Goal: Ask a question: Seek information or help from site administrators or community

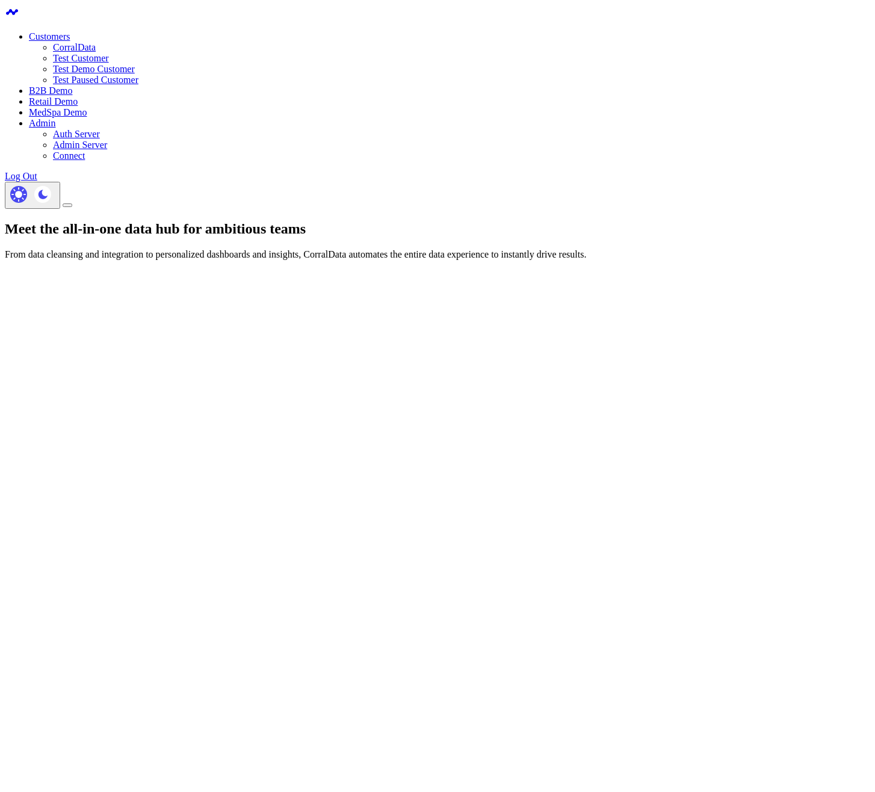
click at [96, 42] on link "CorralData" at bounding box center [74, 47] width 43 height 10
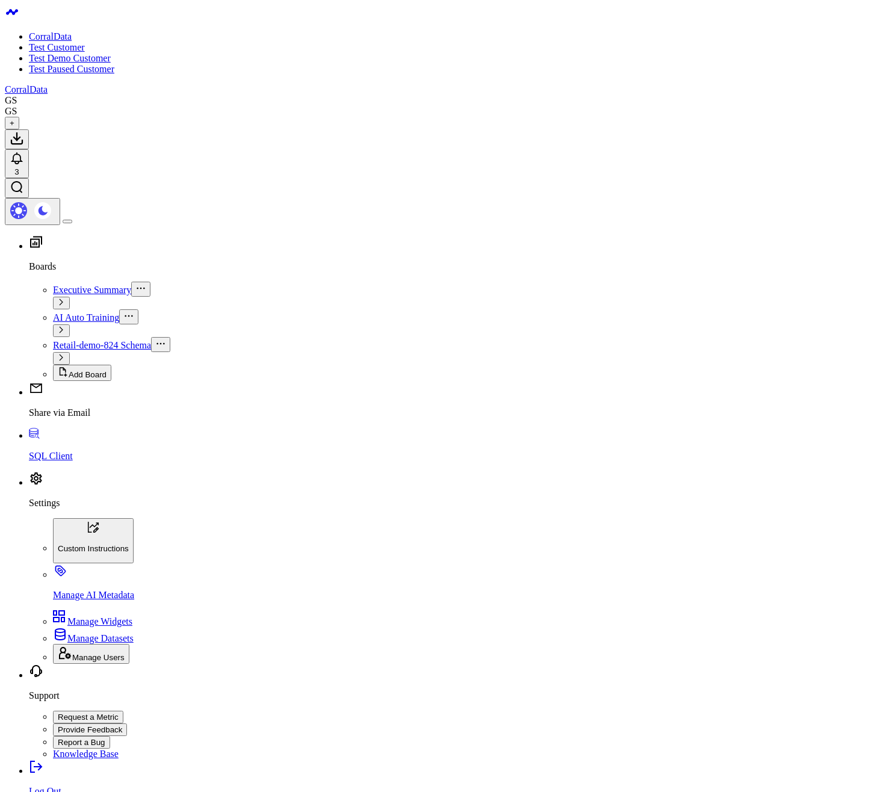
click at [478, 431] on body "CorralData Test Customer Test Demo Customer Test Paused Customer CorralData GS …" at bounding box center [437, 797] width 865 height 1585
type input "what are my top sources of revenue?"
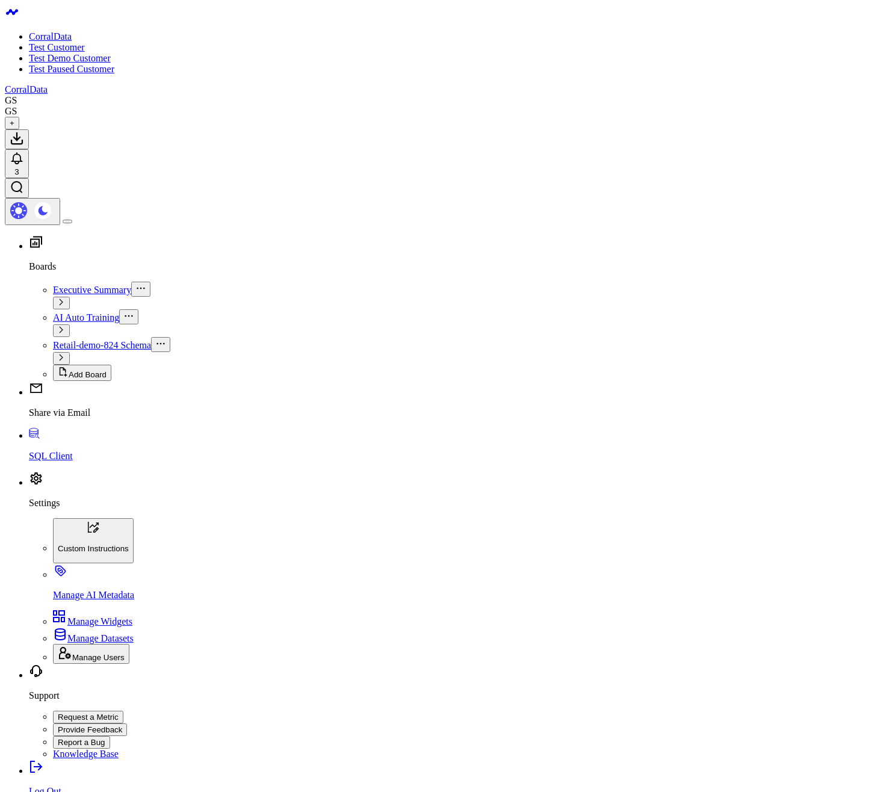
type input "what are my top sources of revenue?"
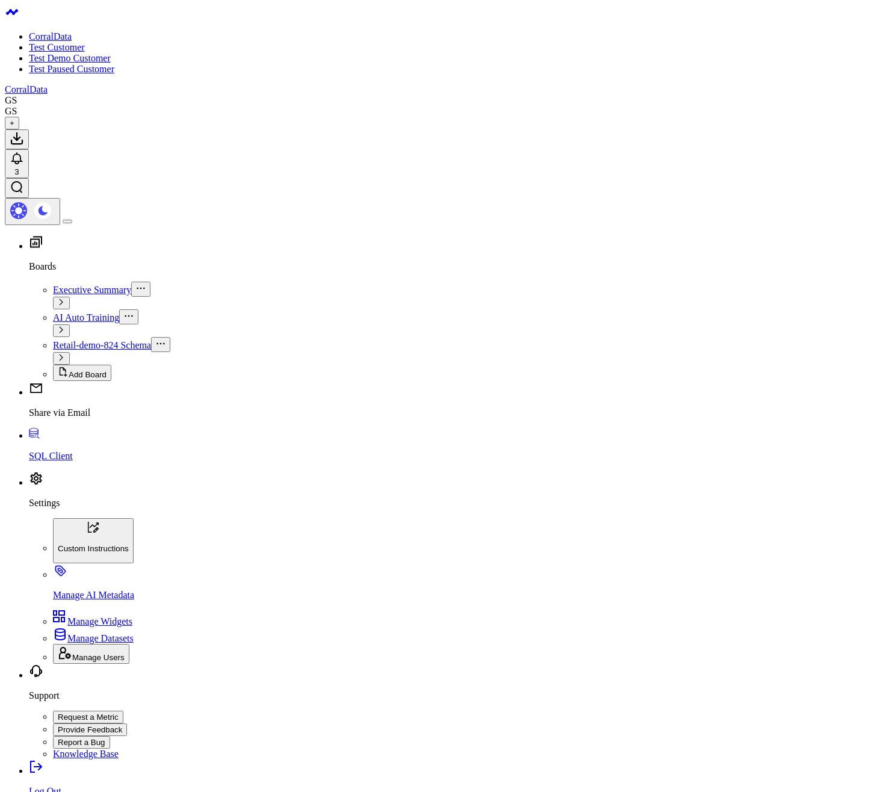
type input "what are my top sources of revenue?"
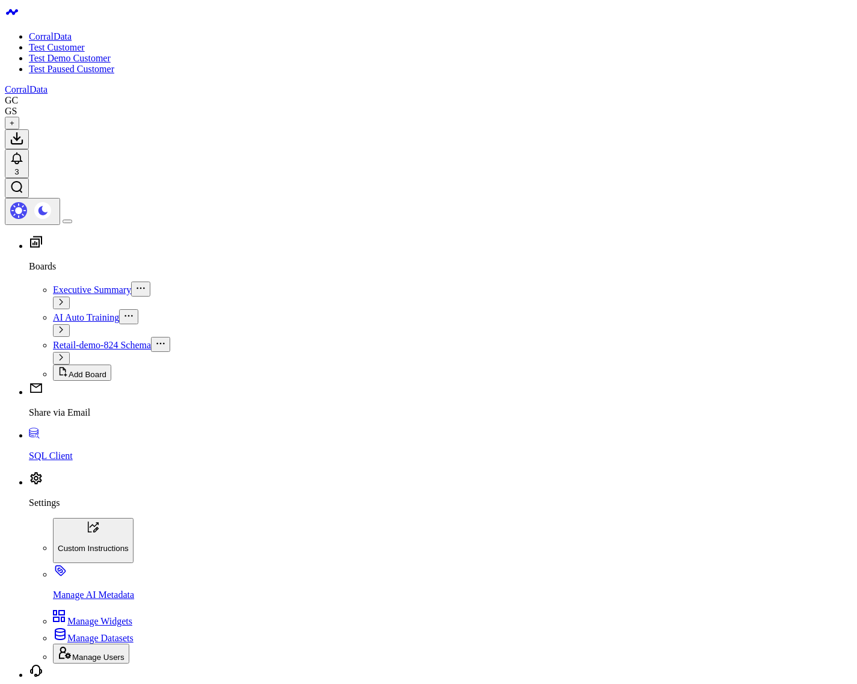
type input "orders"
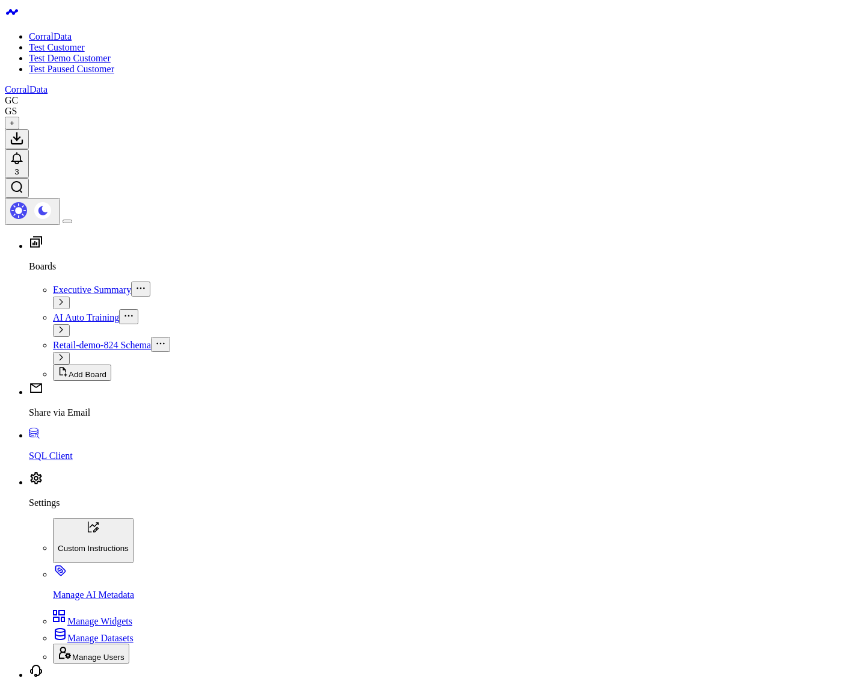
type input "orders"
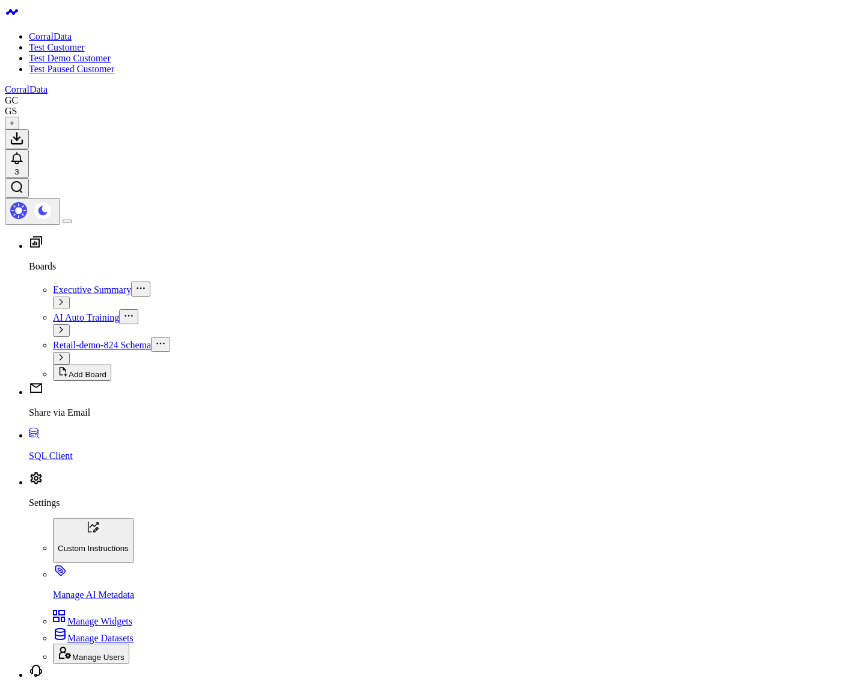
type input "orders"
type input "order s"
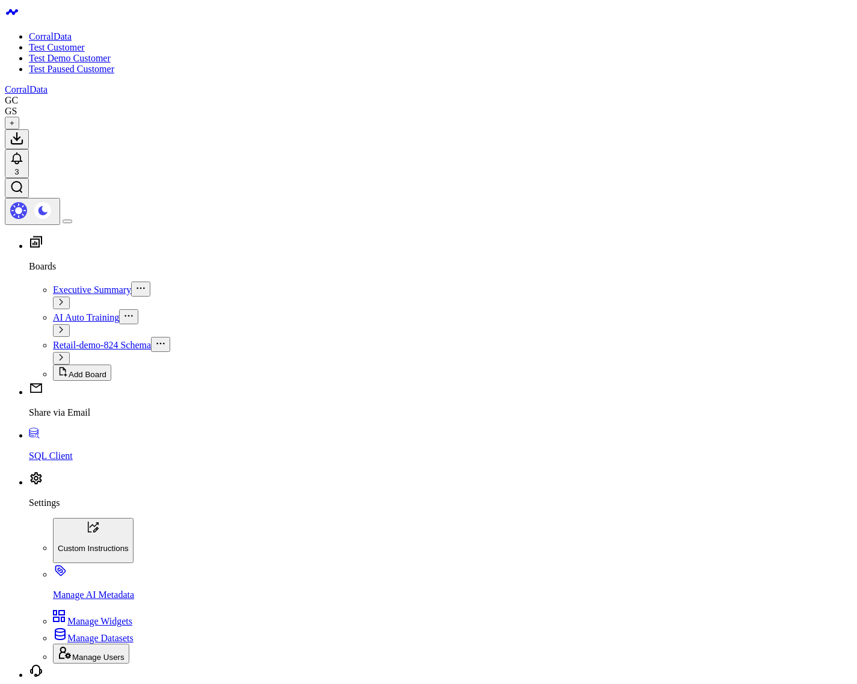
type input "an order"
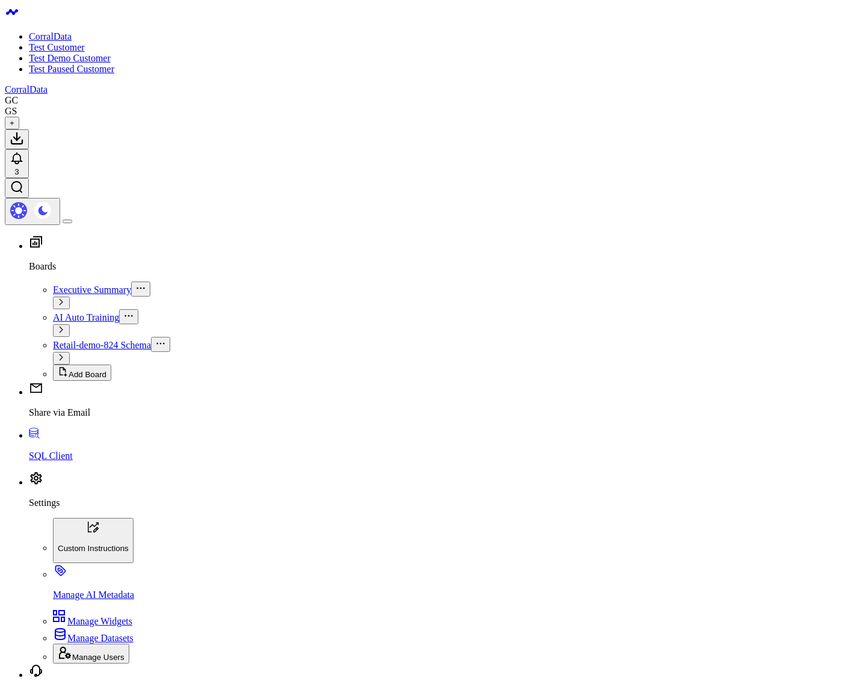
type input "orders"
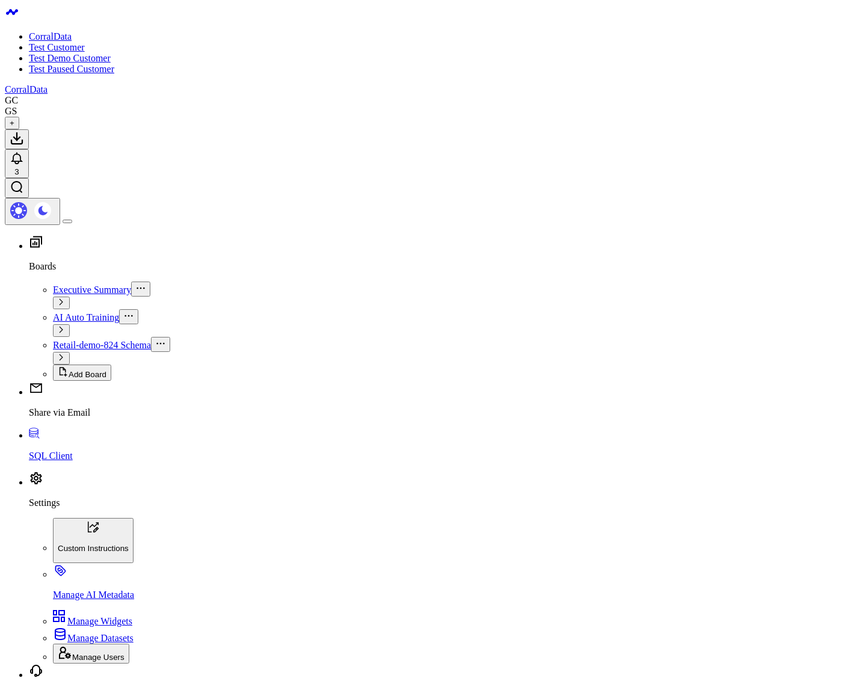
type input "order #1812"
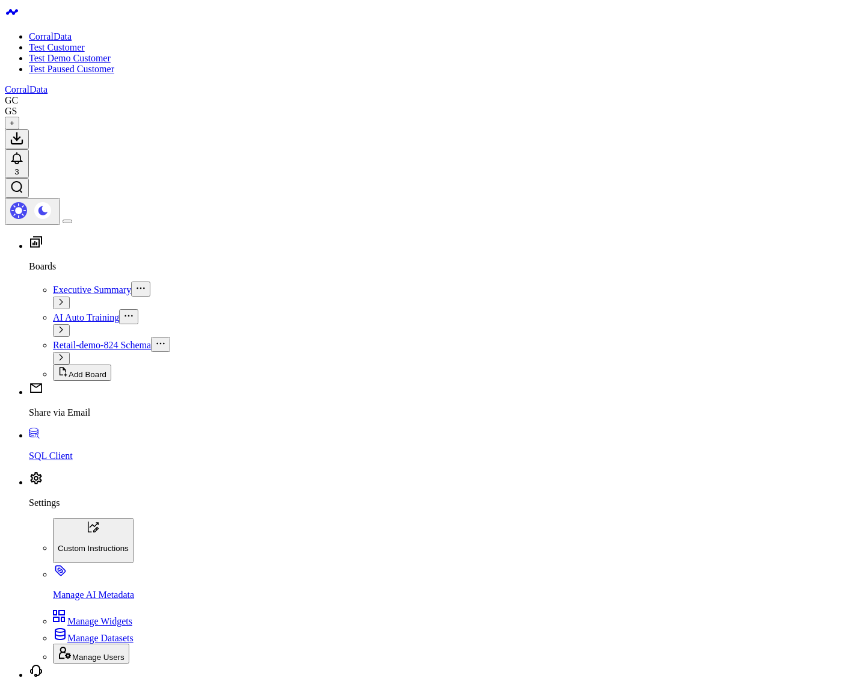
type input "order 1815"
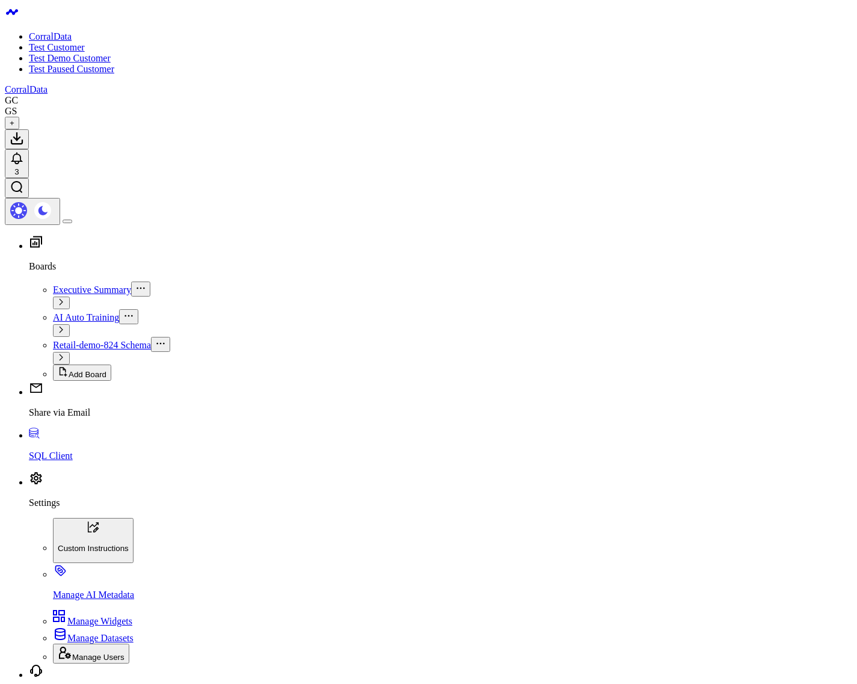
type input "order 1817"
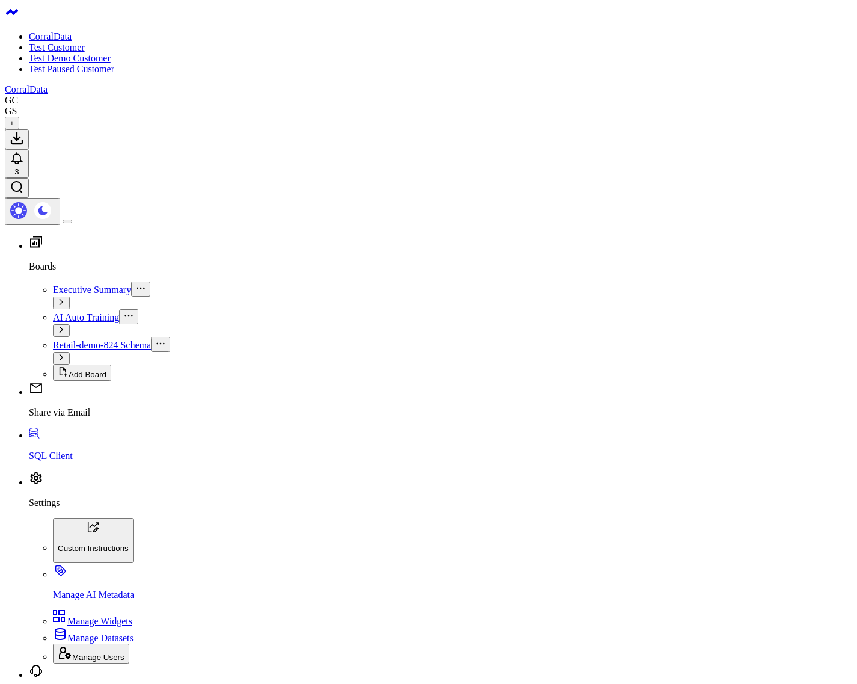
type input "order 1818"
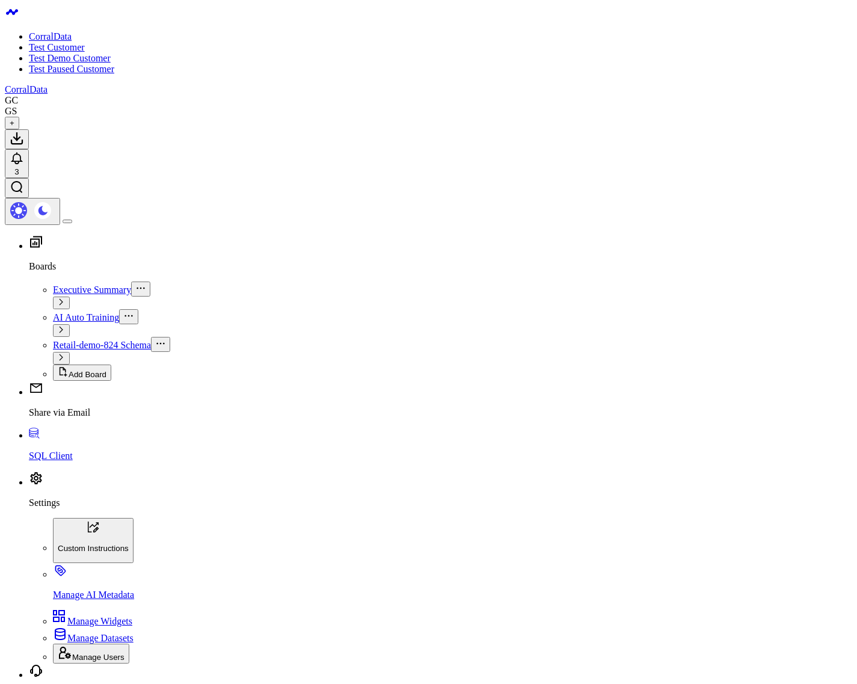
type input "order 1819"
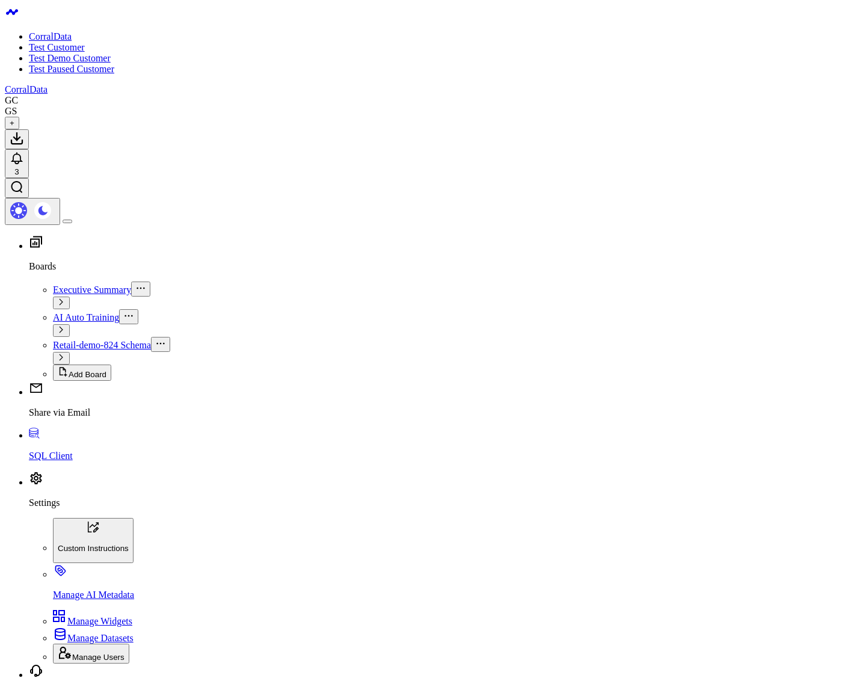
scroll to position [1502, 0]
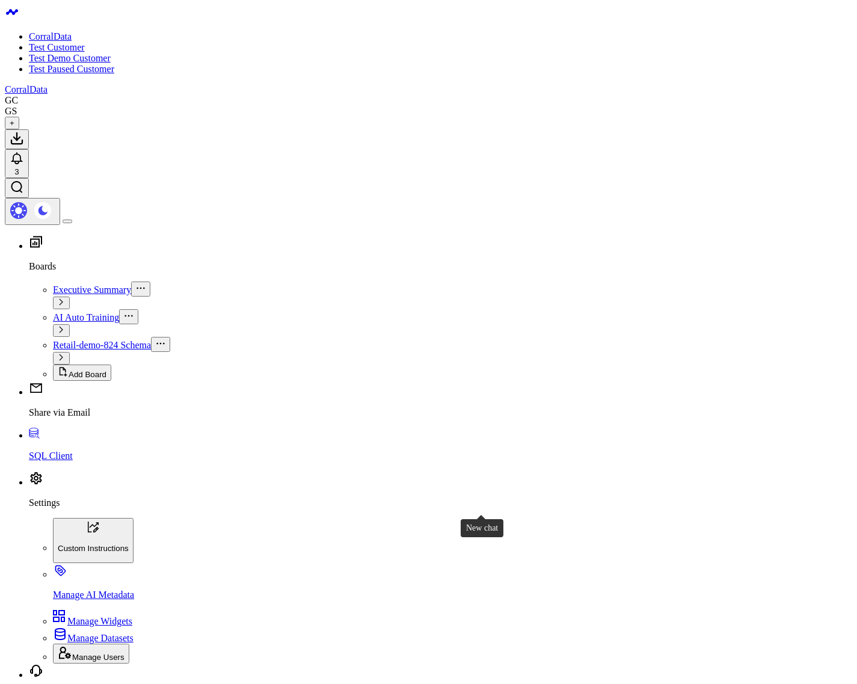
type input "ord"
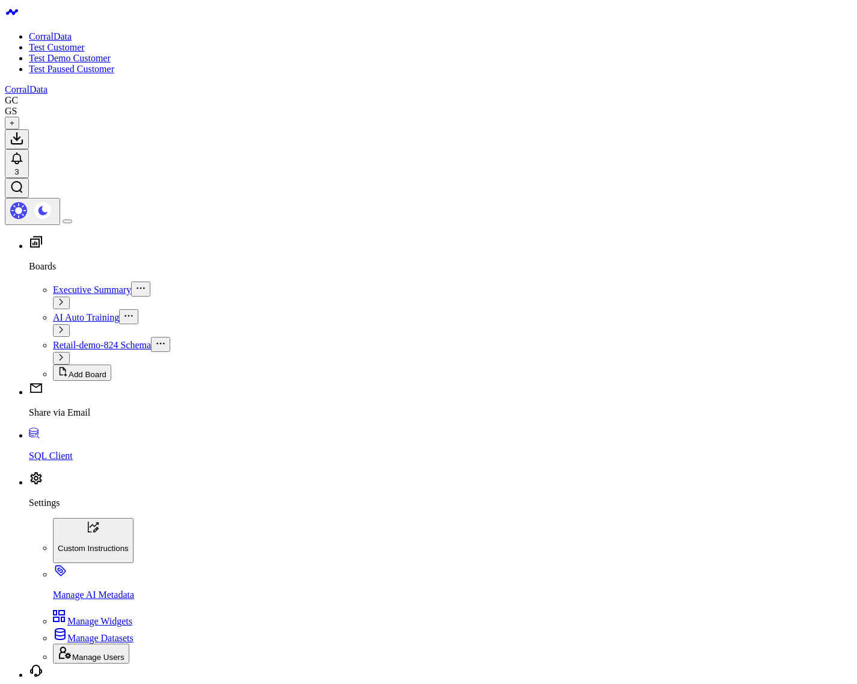
scroll to position [1212, 0]
type input "qrd"
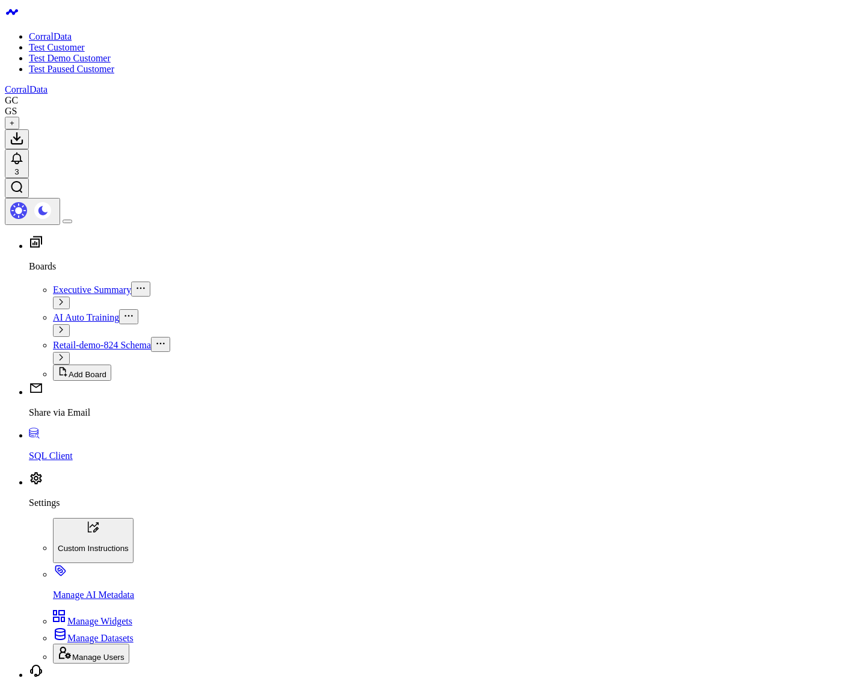
type input "cust"
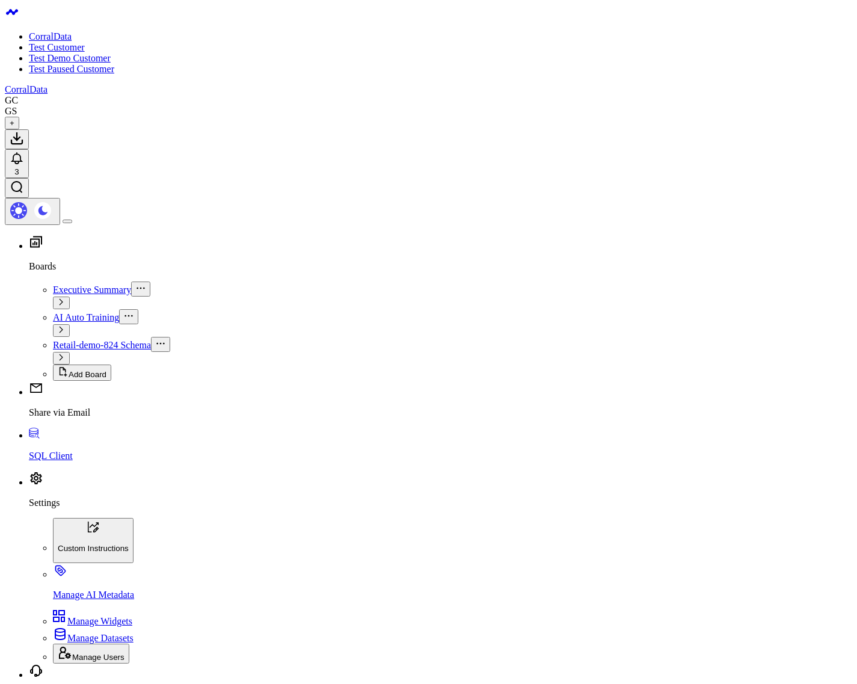
click at [325, 84] on div "CorralData" at bounding box center [429, 89] width 848 height 11
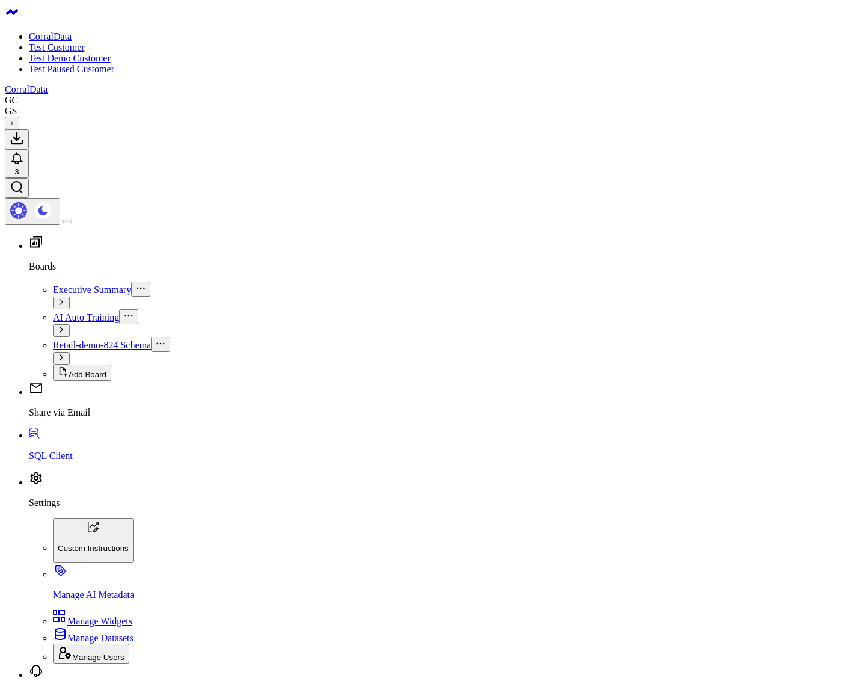
type input "order 1841"
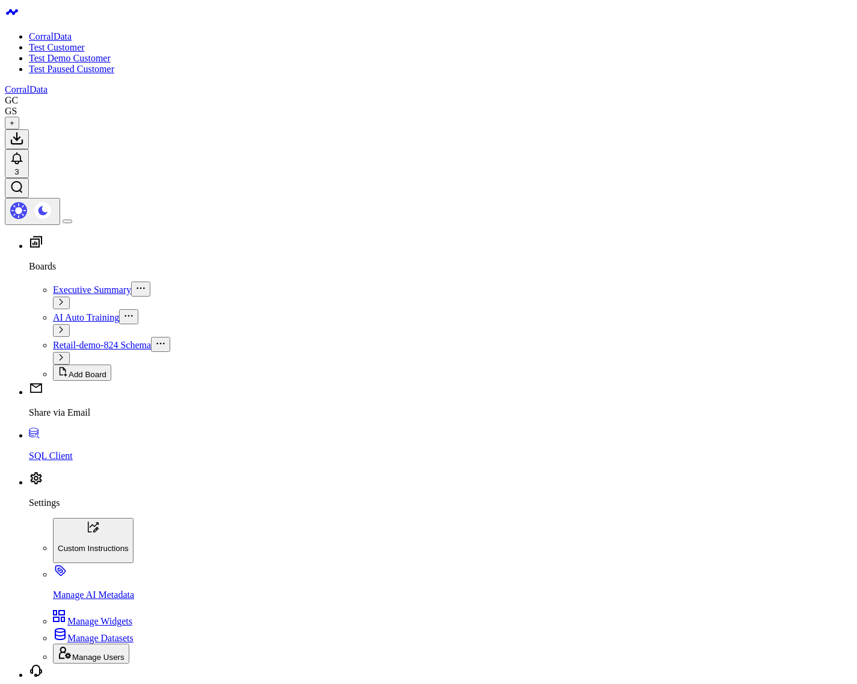
type input "order 1847"
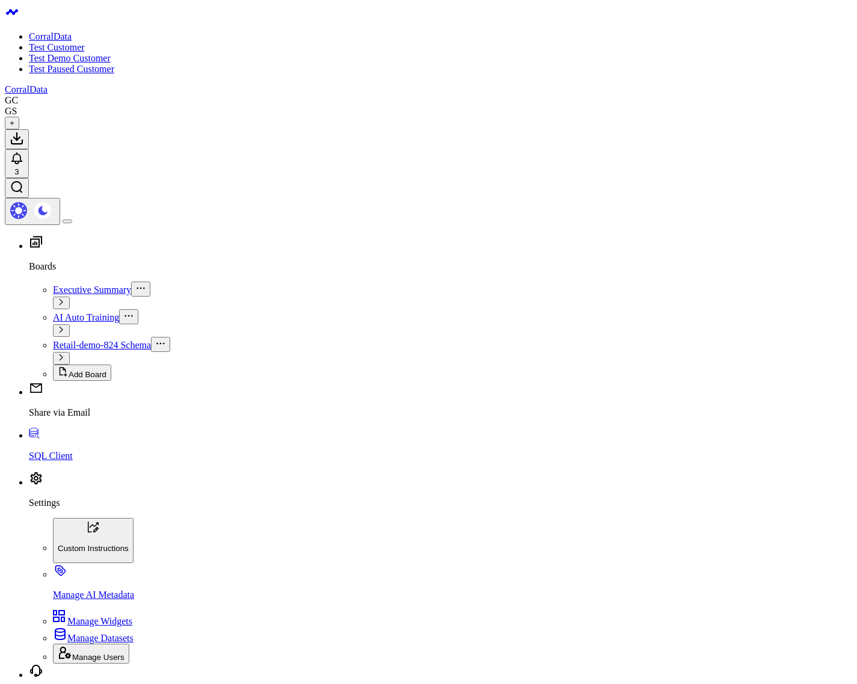
drag, startPoint x: 500, startPoint y: 664, endPoint x: 506, endPoint y: 661, distance: 6.2
type input "order 1848"
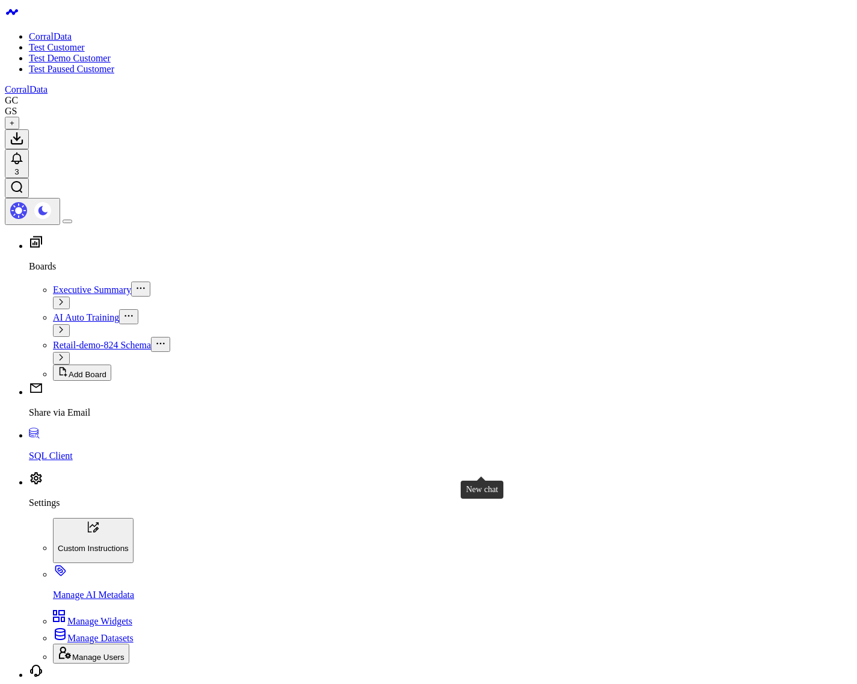
type input "order 1852"
type input "ord +"
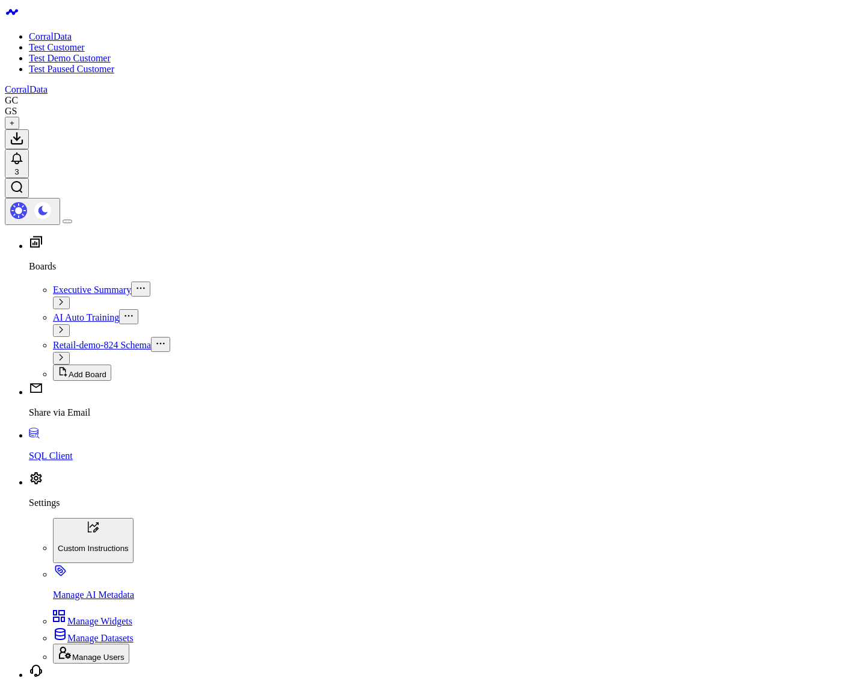
scroll to position [375, 0]
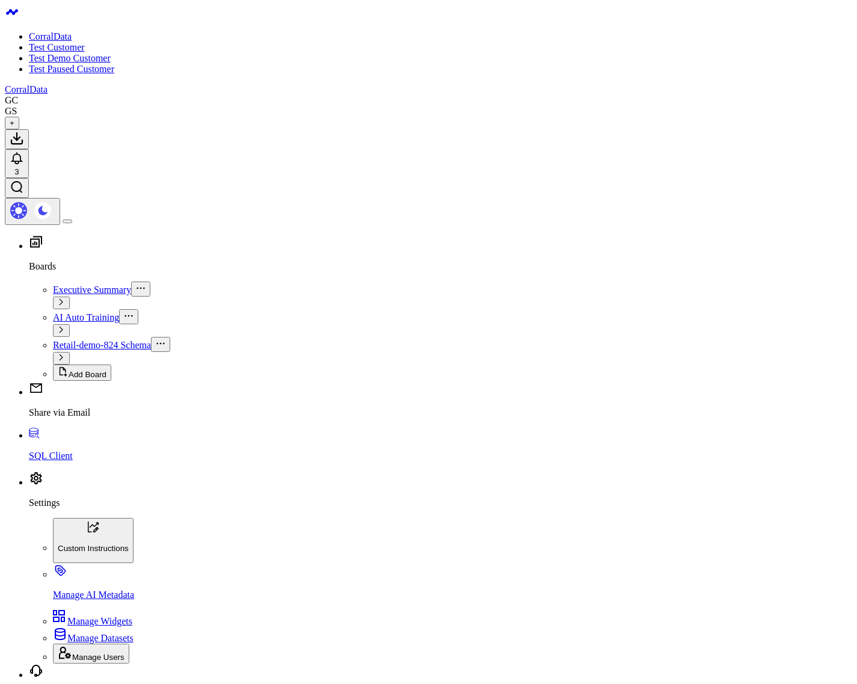
scroll to position [1219, 0]
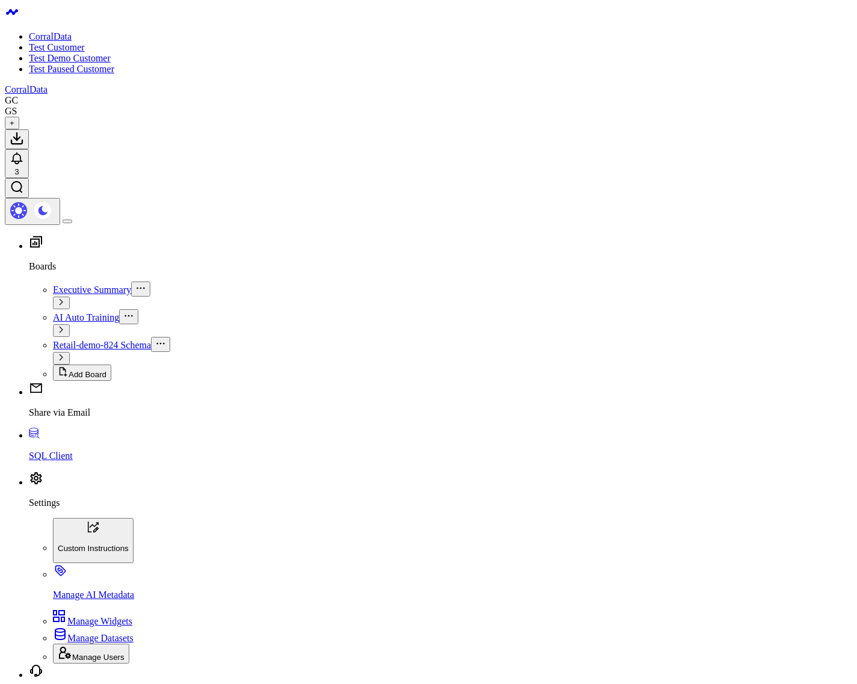
scroll to position [1452, 0]
type input "ord ]"
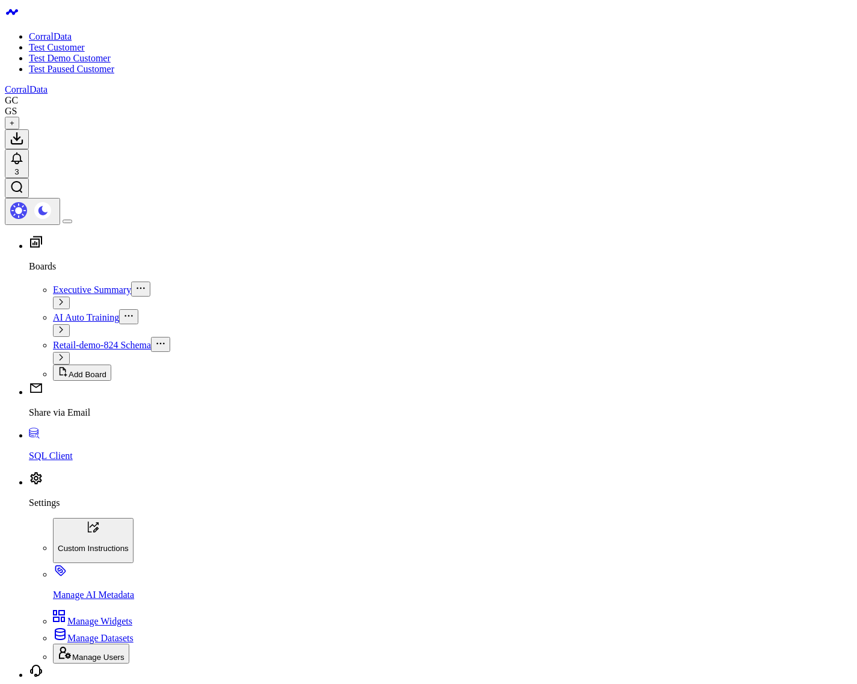
scroll to position [414, 0]
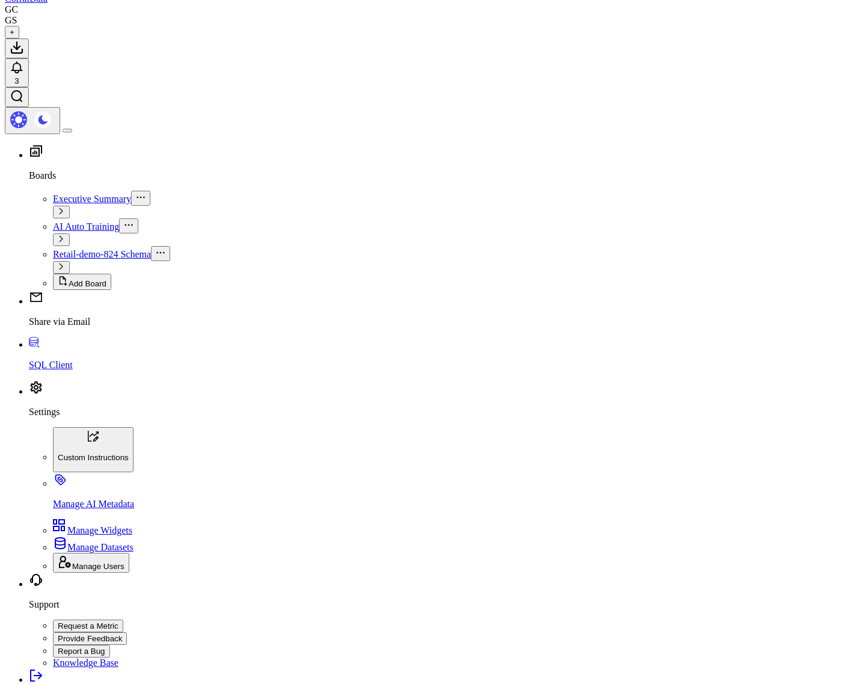
scroll to position [217, 0]
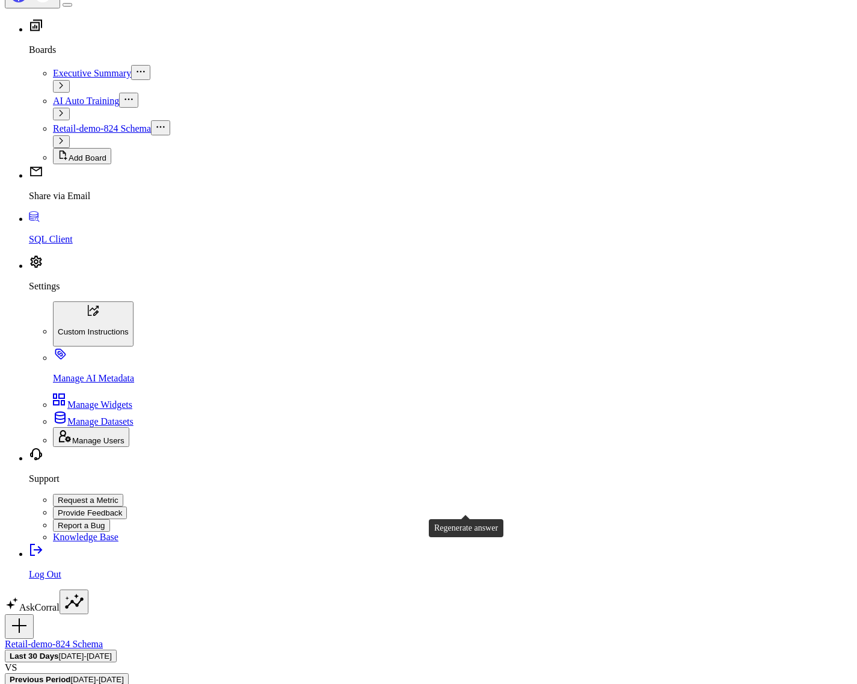
type input "orde"
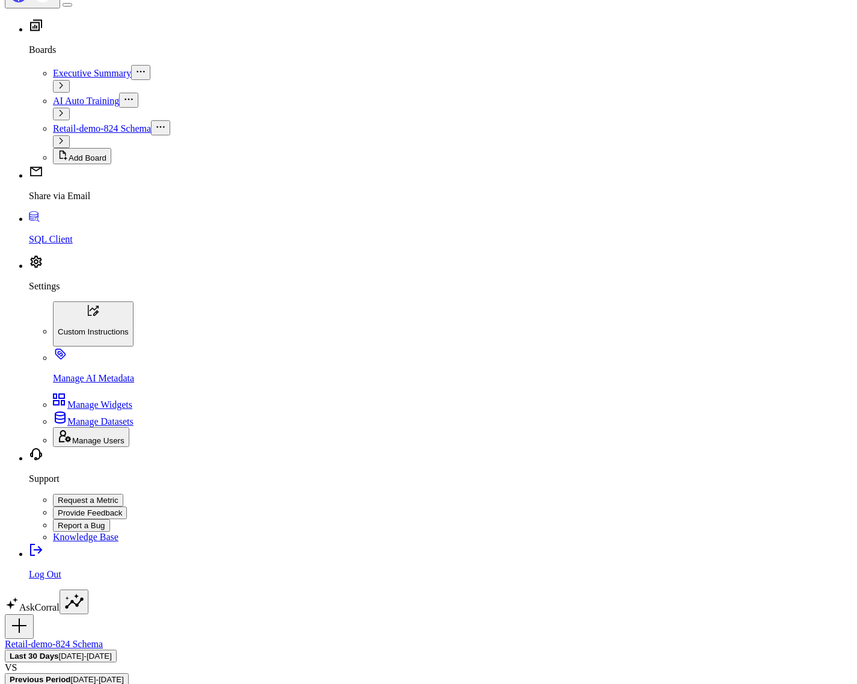
scroll to position [1, 0]
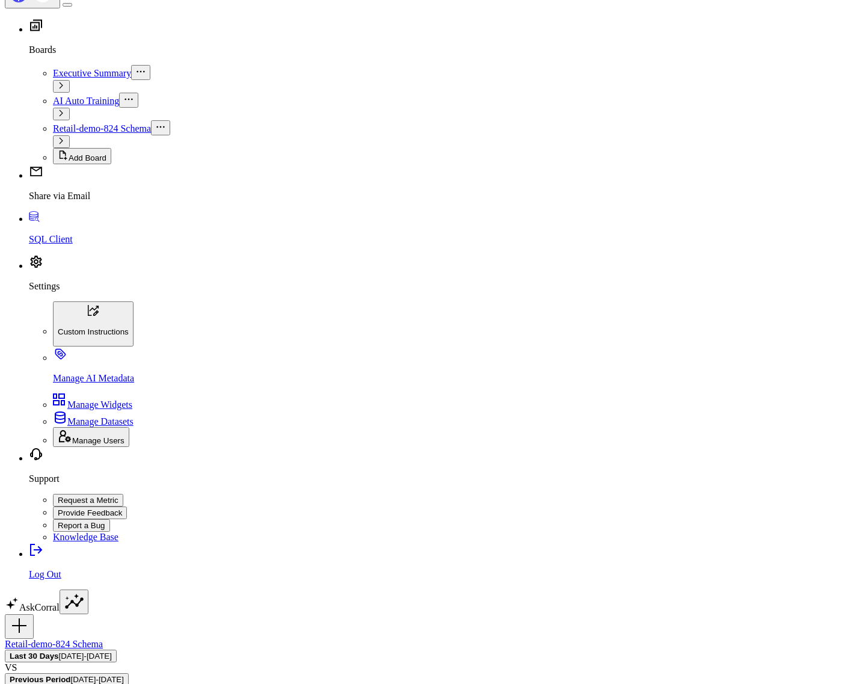
scroll to position [1, 0]
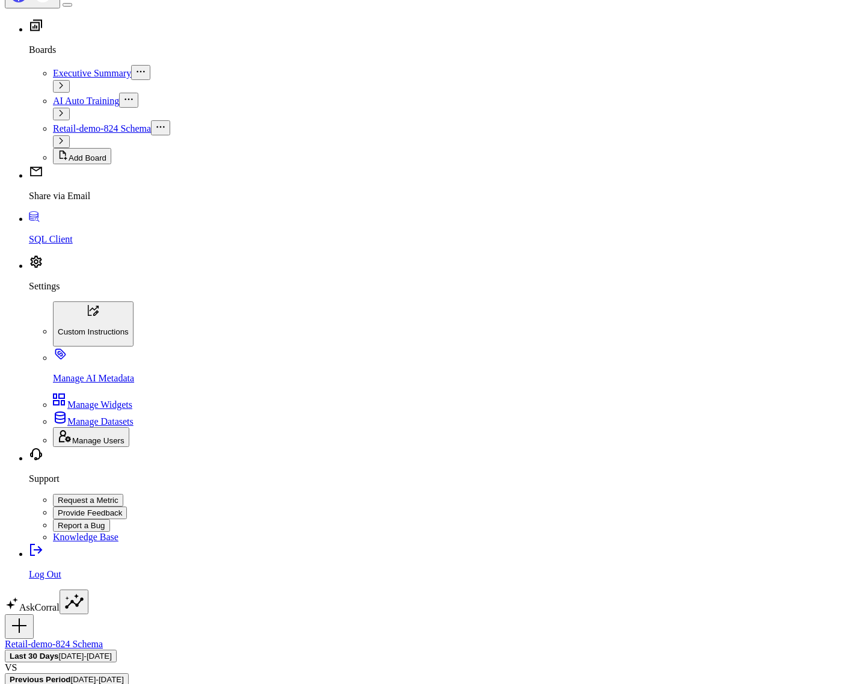
scroll to position [153, 0]
drag, startPoint x: 727, startPoint y: 623, endPoint x: 811, endPoint y: 653, distance: 89.1
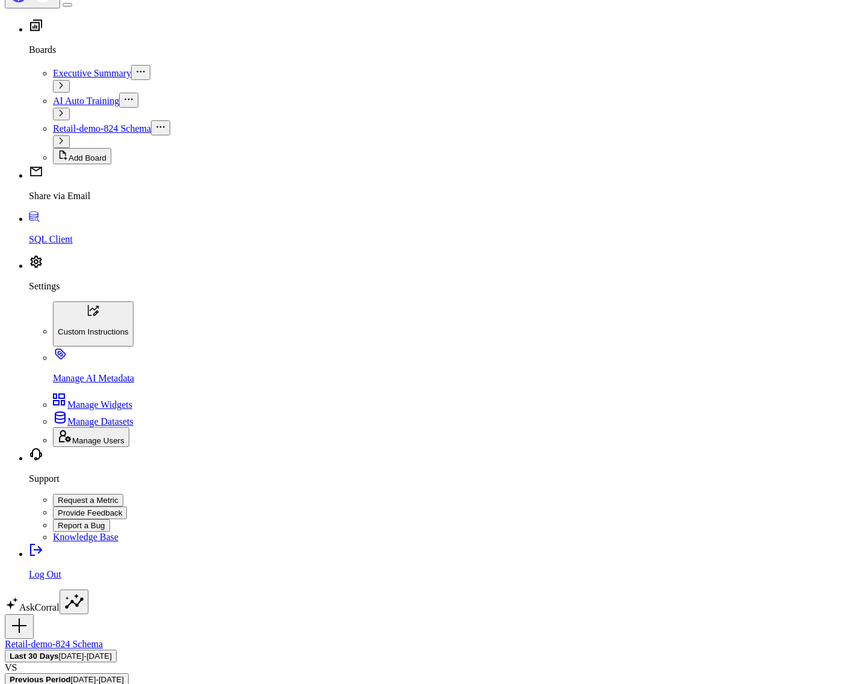
type input "ord ^"
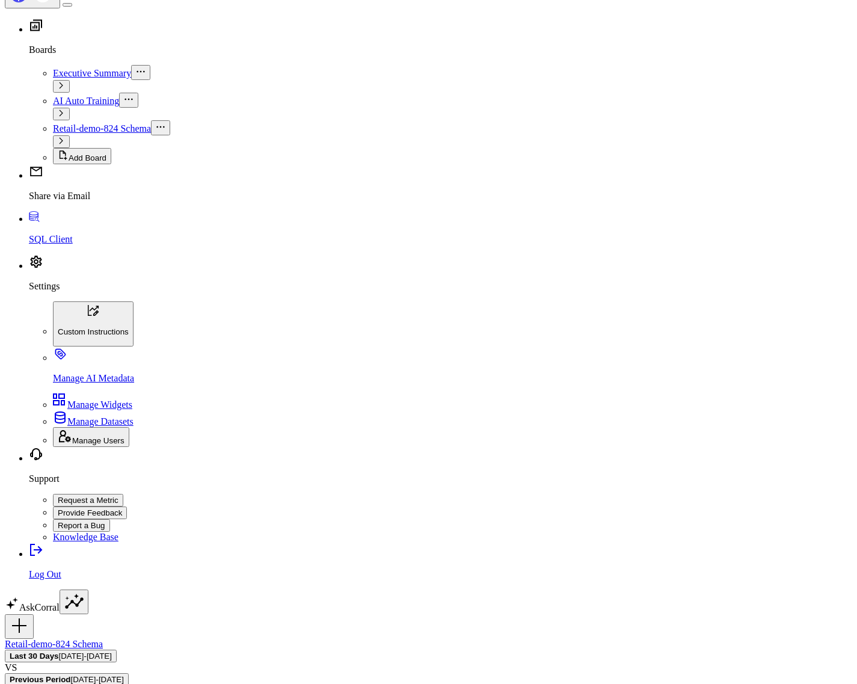
scroll to position [760, 0]
type input "order *"
